Goal: Information Seeking & Learning: Learn about a topic

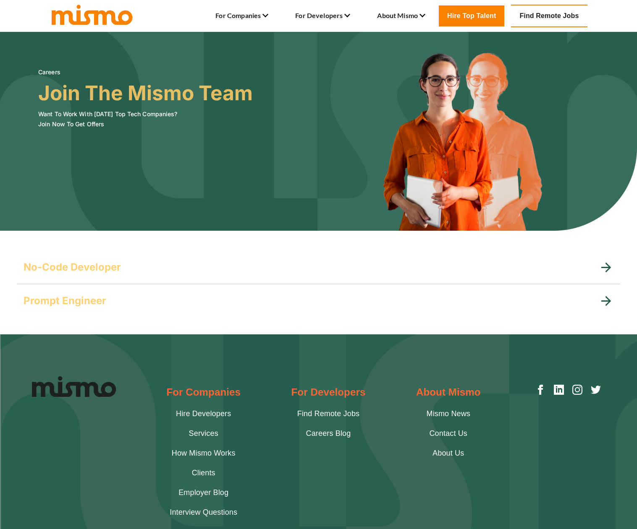
click at [607, 266] on icon at bounding box center [606, 267] width 15 height 15
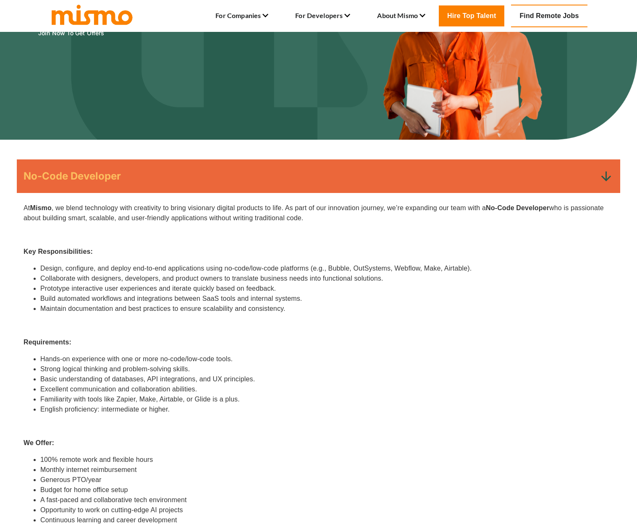
scroll to position [94, 0]
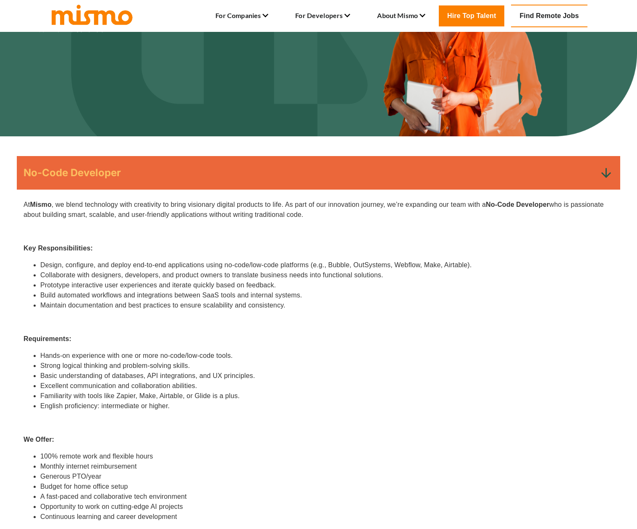
click at [341, 267] on li "Design, configure, and deploy end-to-end applications using no-code/low-code pl…" at bounding box center [326, 265] width 573 height 10
copy li "Bubble"
drag, startPoint x: 225, startPoint y: 265, endPoint x: 470, endPoint y: 263, distance: 245.1
click at [470, 263] on li "Design, configure, and deploy end-to-end applications using no-code/low-code pl…" at bounding box center [326, 265] width 573 height 10
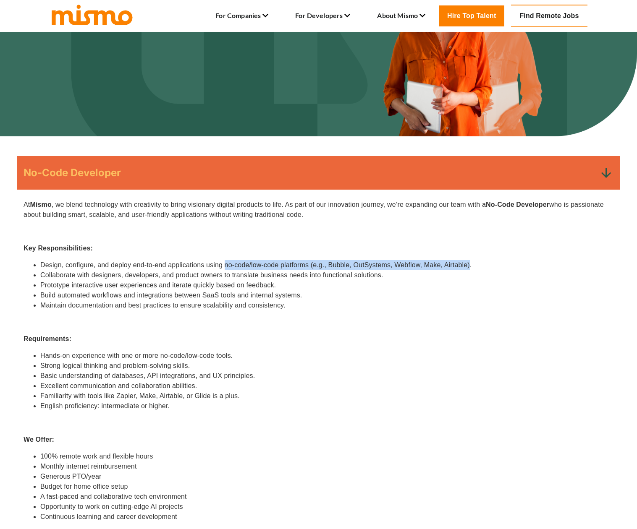
copy li "no-code/low-code platforms (e.g., Bubble, OutSystems, Webflow, Make, Airtable)"
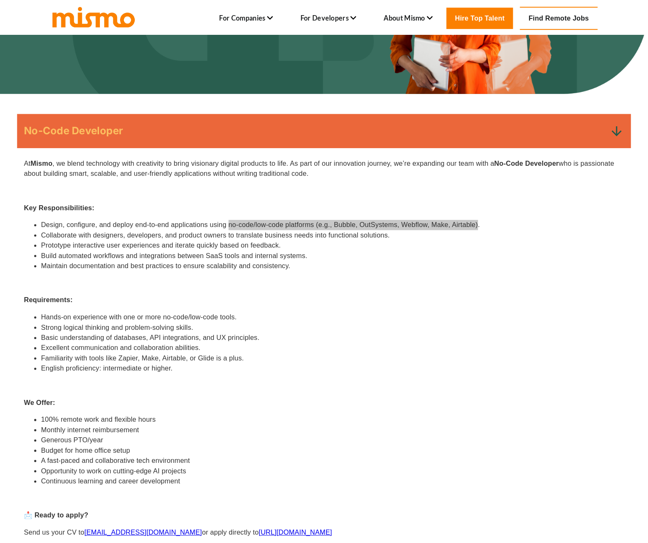
scroll to position [142, 0]
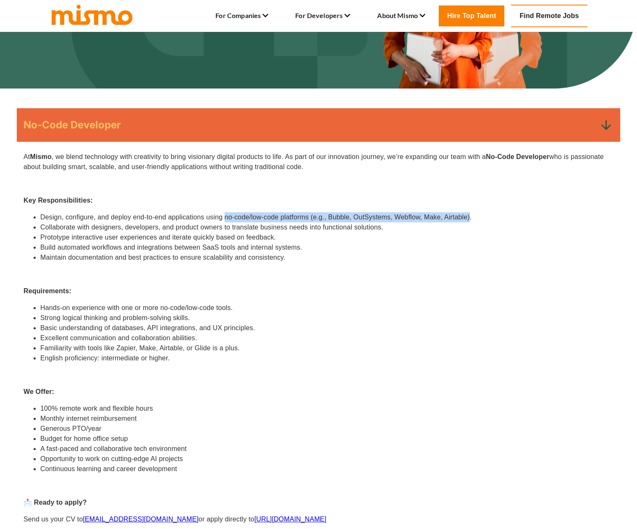
click at [171, 349] on li "Familiarity with tools like Zapier, Make, Airtable, or Glide is a plus." at bounding box center [326, 348] width 573 height 10
copy li "Airtable"
click at [122, 350] on li "Familiarity with tools like Zapier, Make, Airtable, or Glide is a plus." at bounding box center [326, 348] width 573 height 10
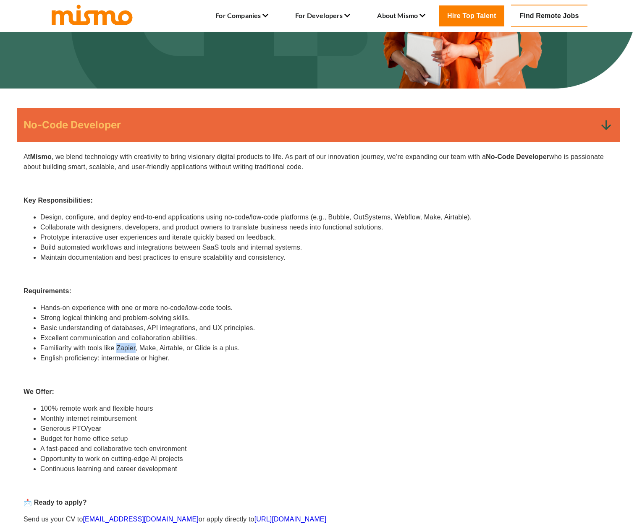
copy li "Zapier"
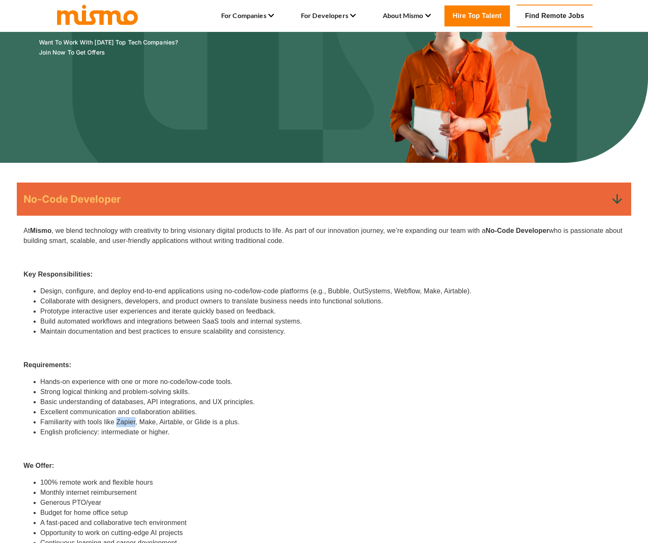
scroll to position [0, 0]
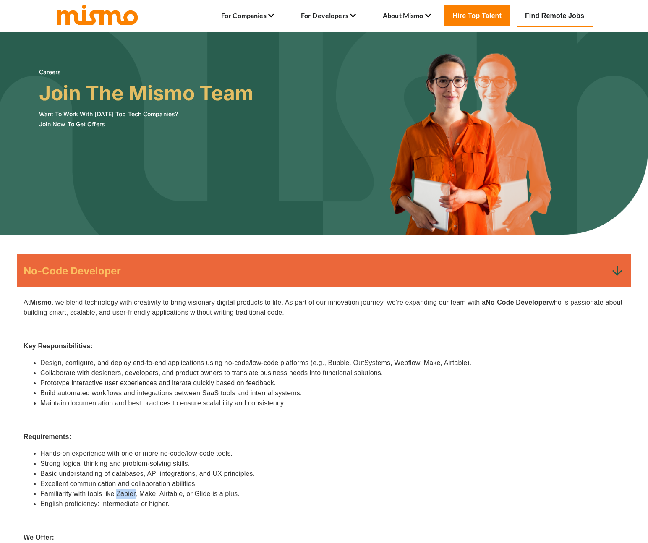
click at [619, 274] on icon at bounding box center [617, 271] width 10 height 10
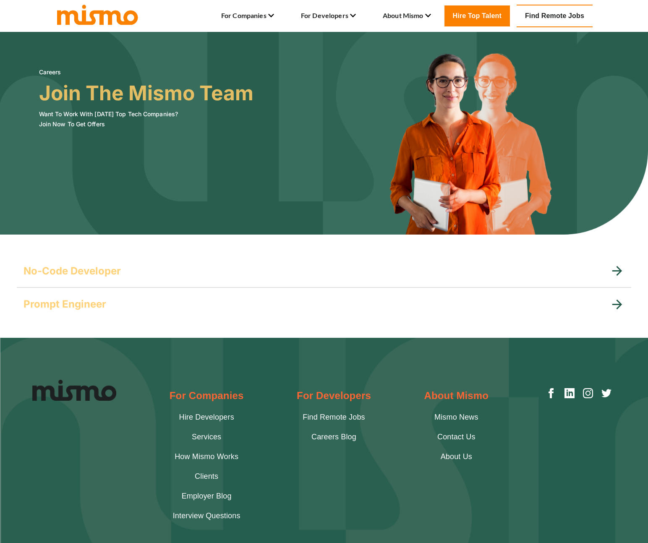
click at [138, 291] on div "Prompt Engineer" at bounding box center [324, 305] width 614 height 34
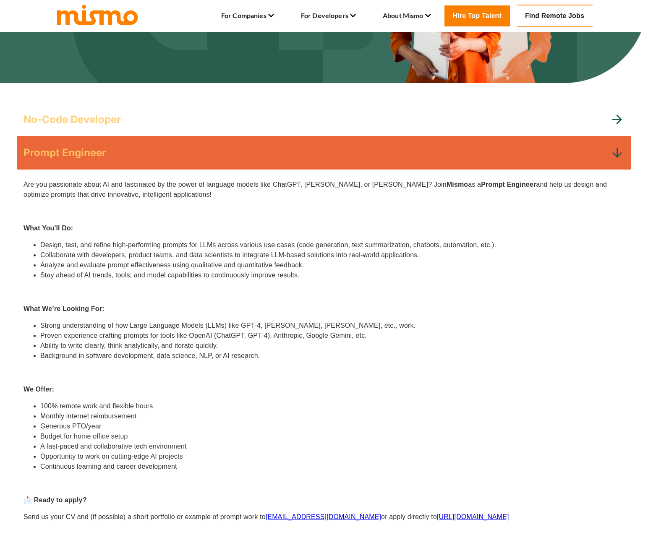
scroll to position [151, 0]
drag, startPoint x: 63, startPoint y: 335, endPoint x: 148, endPoint y: 336, distance: 84.4
click at [148, 336] on li "Proven experience crafting prompts for tools like OpenAI (ChatGPT, GPT-4), Anth…" at bounding box center [332, 336] width 584 height 10
copy li "experience crafting prompts"
